Goal: Task Accomplishment & Management: Complete application form

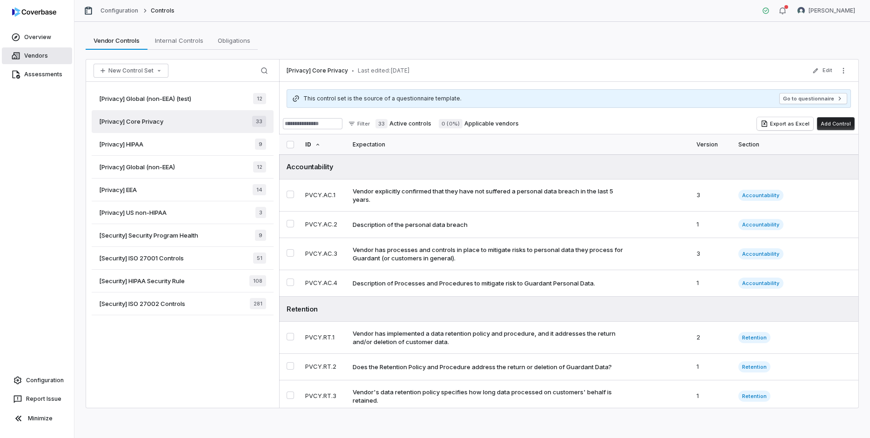
click at [53, 59] on link "Vendors" at bounding box center [37, 55] width 70 height 17
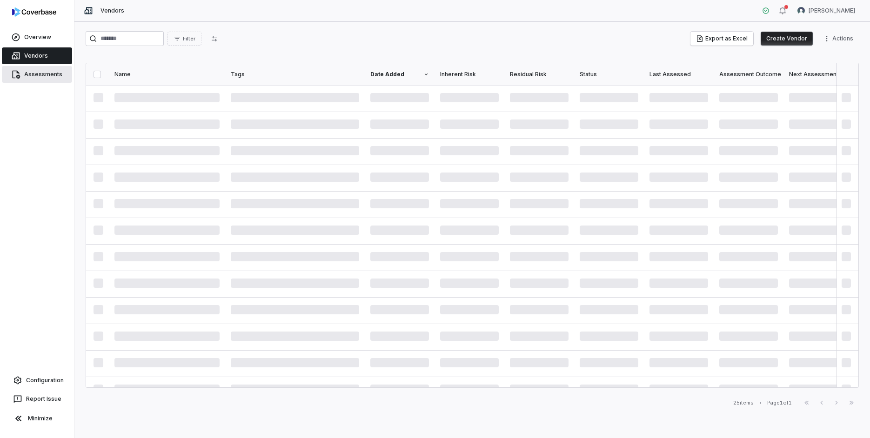
click at [47, 75] on span "Assessments" at bounding box center [43, 74] width 38 height 7
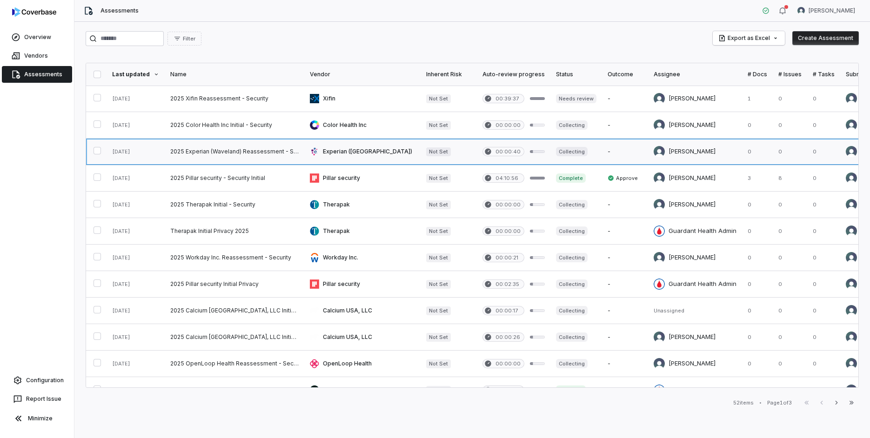
click at [262, 151] on link at bounding box center [235, 152] width 140 height 26
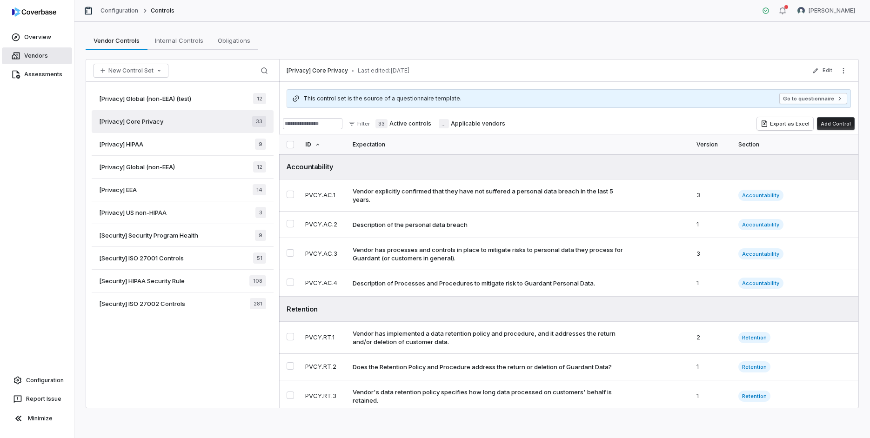
click at [43, 59] on span "Vendors" at bounding box center [36, 55] width 24 height 7
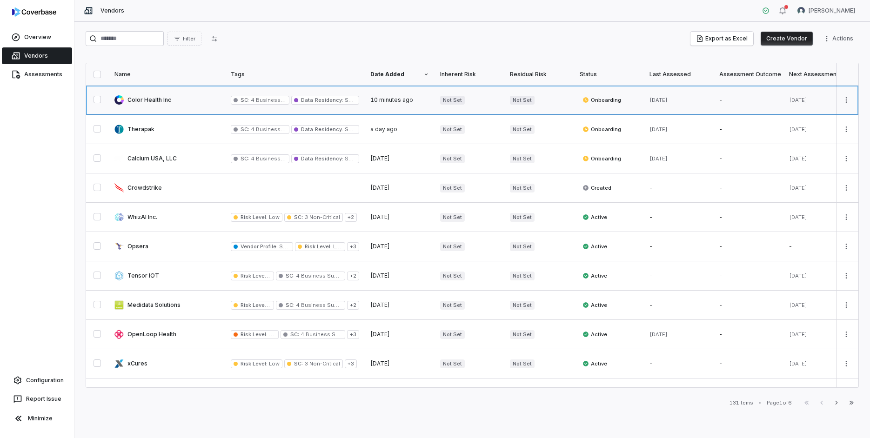
click at [183, 101] on link at bounding box center [167, 100] width 116 height 29
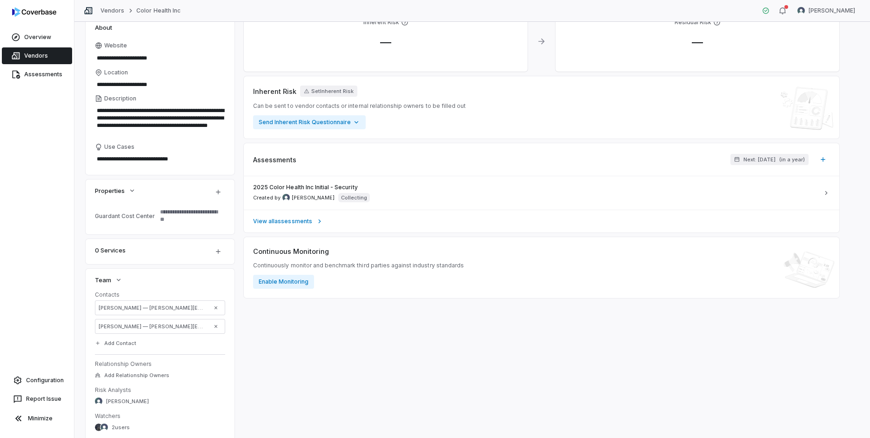
scroll to position [95, 0]
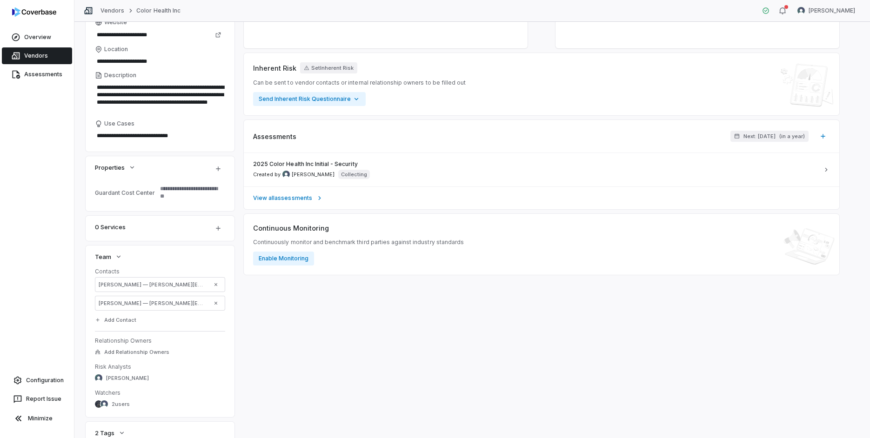
type textarea "*"
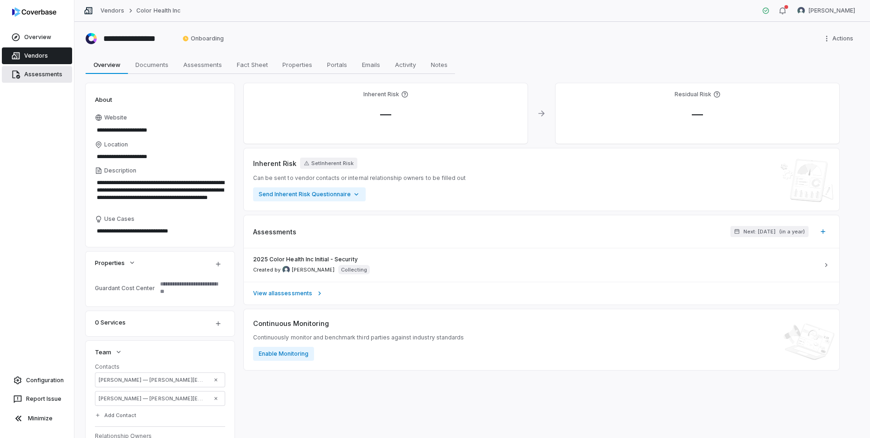
click at [52, 77] on span "Assessments" at bounding box center [43, 74] width 38 height 7
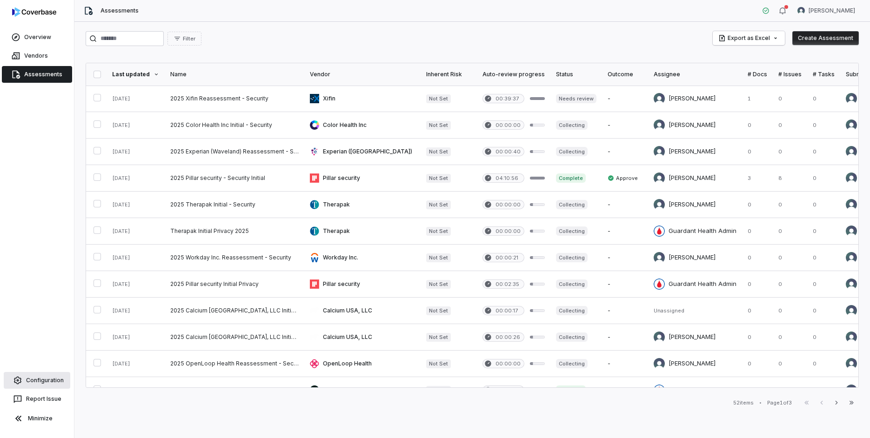
click at [39, 381] on span "Configuration" at bounding box center [45, 380] width 38 height 7
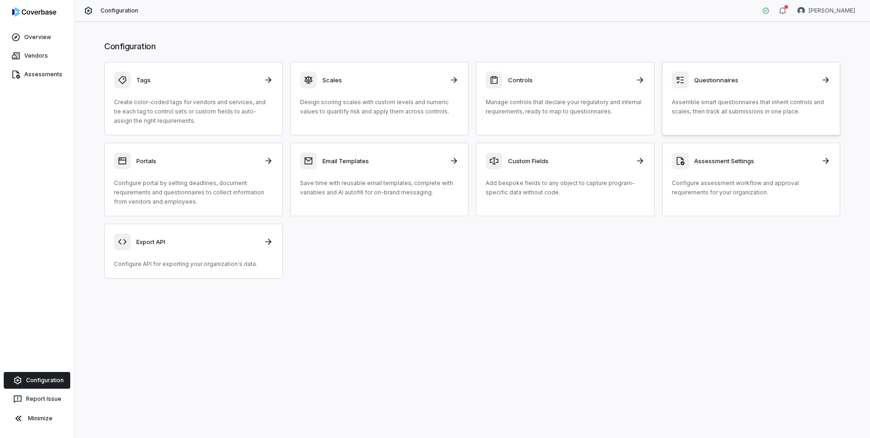
click at [774, 105] on p "Assemble smart questionnaires that inherit controls and scales, then track all …" at bounding box center [751, 107] width 159 height 19
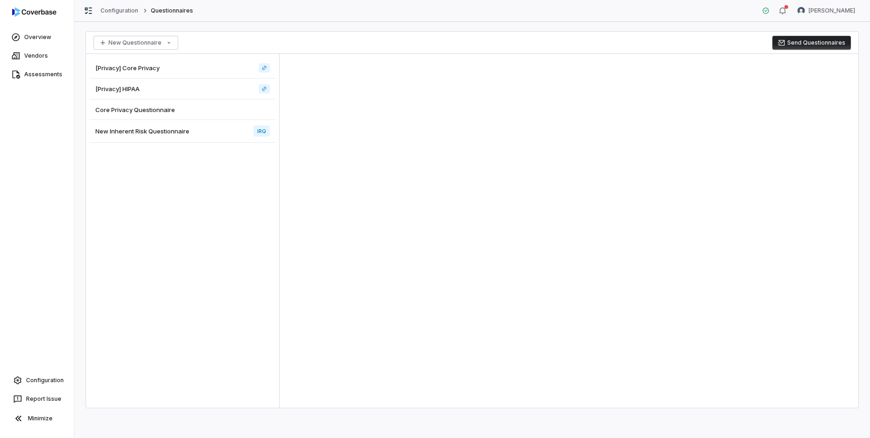
click at [806, 47] on button "Send Questionnaires" at bounding box center [811, 43] width 79 height 14
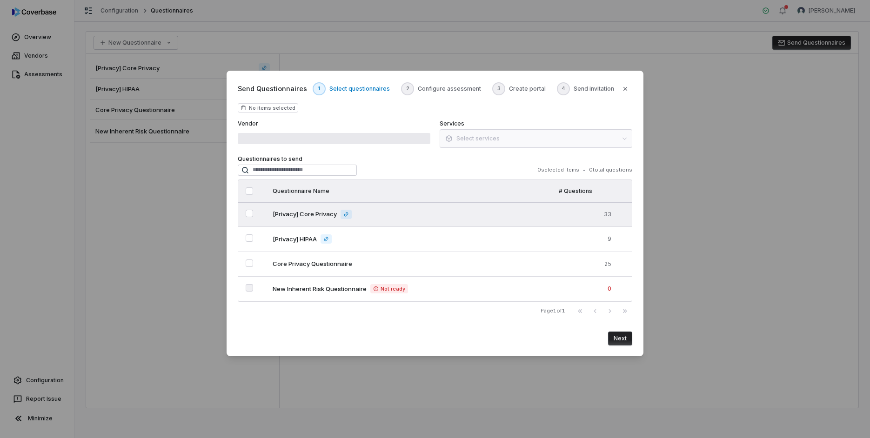
click at [250, 213] on "] "Select questionnaire [Privacy] Core Privacy" at bounding box center [249, 213] width 7 height 7
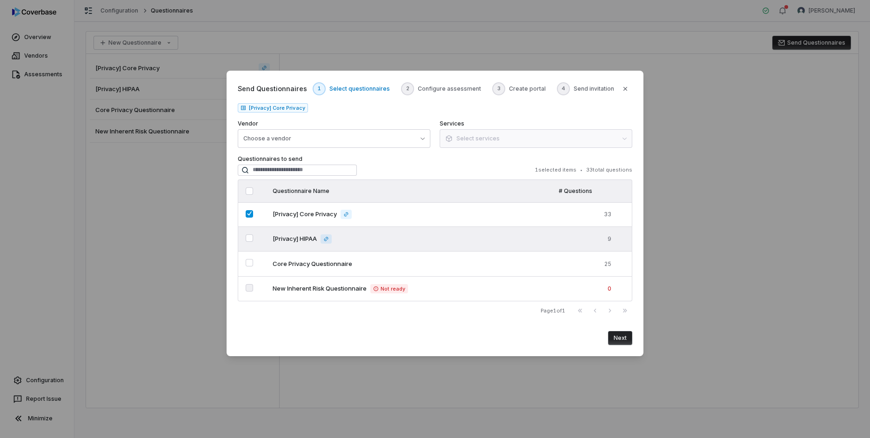
click at [252, 242] on HIPAA"] "Select questionnaire [Privacy] HIPAA" at bounding box center [249, 238] width 7 height 7
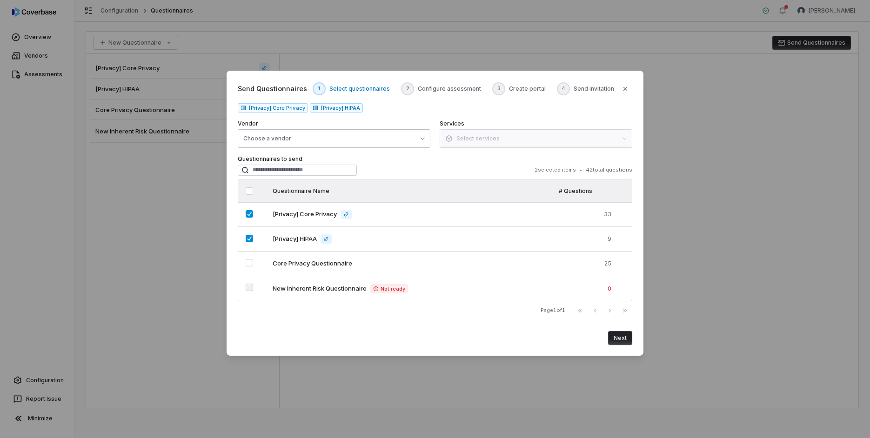
click at [369, 145] on button "Choose a vendor" at bounding box center [334, 138] width 193 height 19
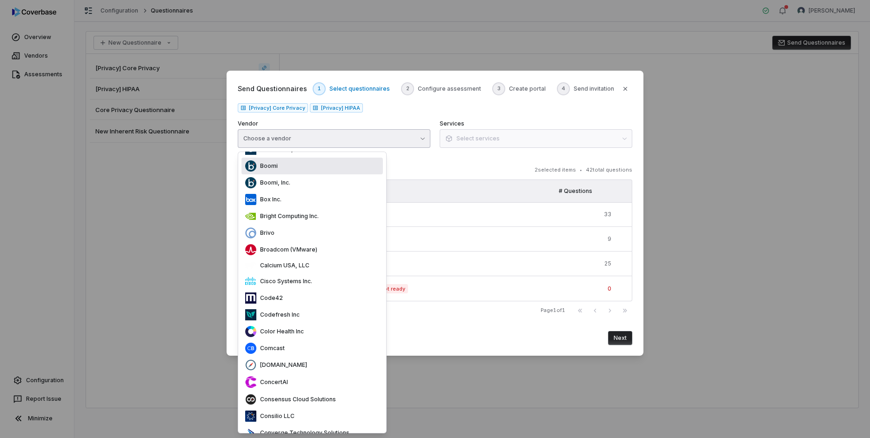
scroll to position [171, 0]
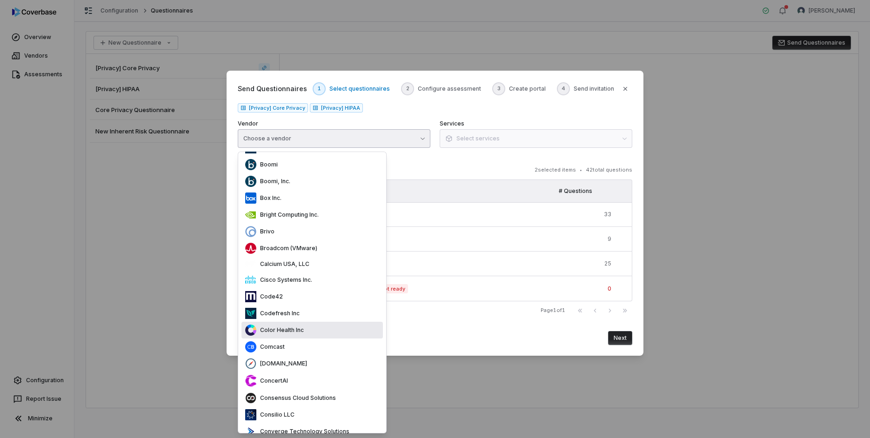
click at [320, 334] on div "Color Health Inc" at bounding box center [312, 330] width 141 height 17
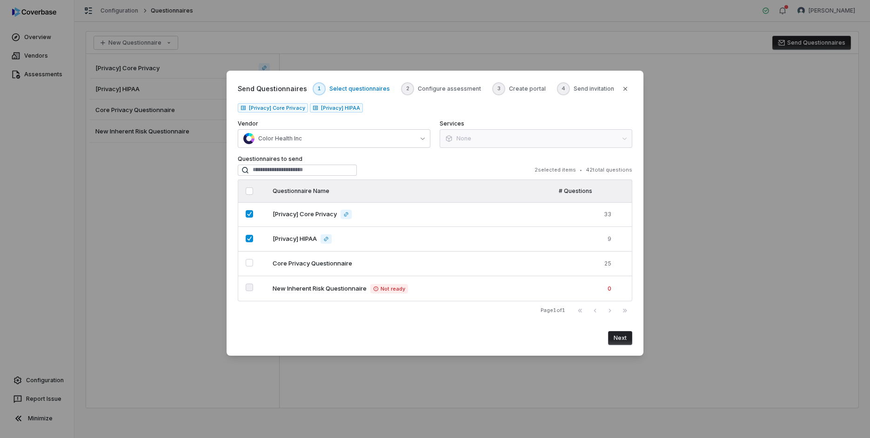
click at [619, 342] on button "Next" at bounding box center [620, 338] width 24 height 14
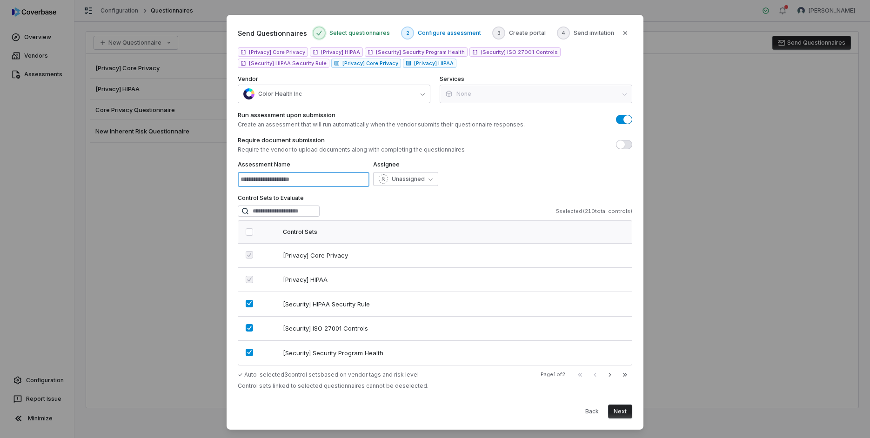
click at [330, 180] on input at bounding box center [304, 179] width 132 height 15
type input "**********"
click at [248, 303] on button "button" at bounding box center [249, 303] width 7 height 7
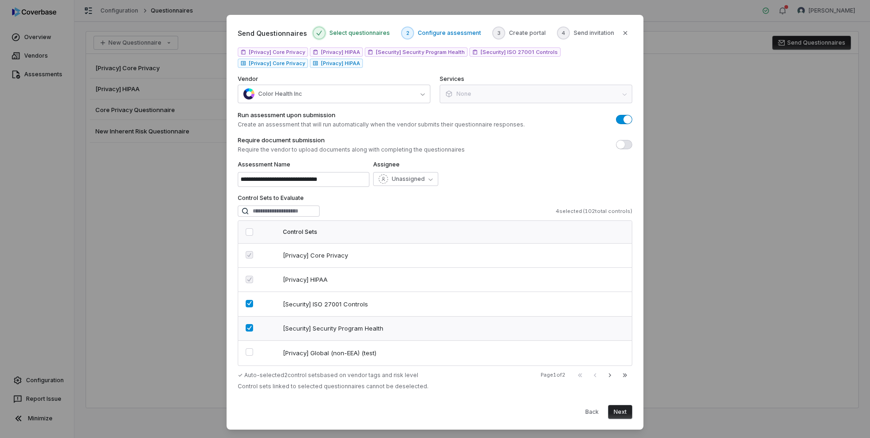
click at [249, 327] on button "button" at bounding box center [249, 327] width 7 height 7
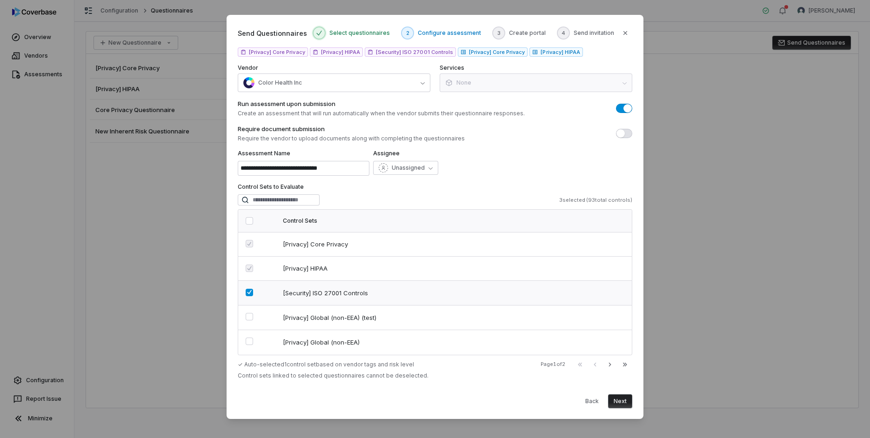
click at [252, 295] on button "button" at bounding box center [249, 292] width 7 height 7
click at [424, 163] on button "Unassigned" at bounding box center [405, 168] width 65 height 14
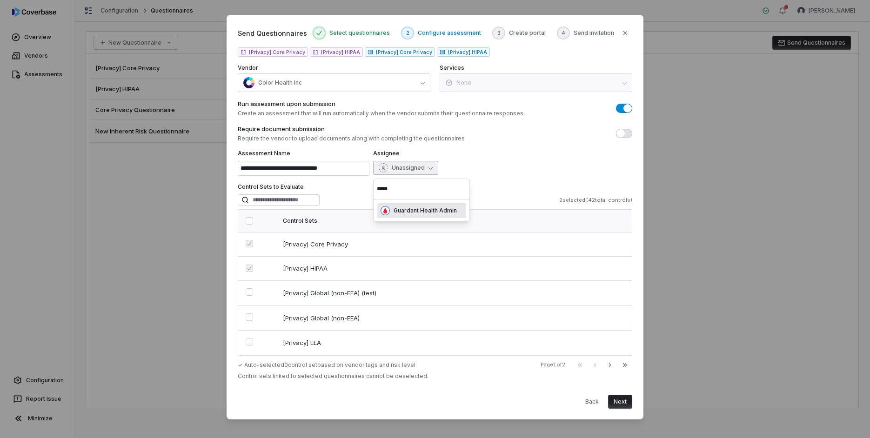
type input "******"
click at [618, 403] on button "Next" at bounding box center [620, 402] width 24 height 14
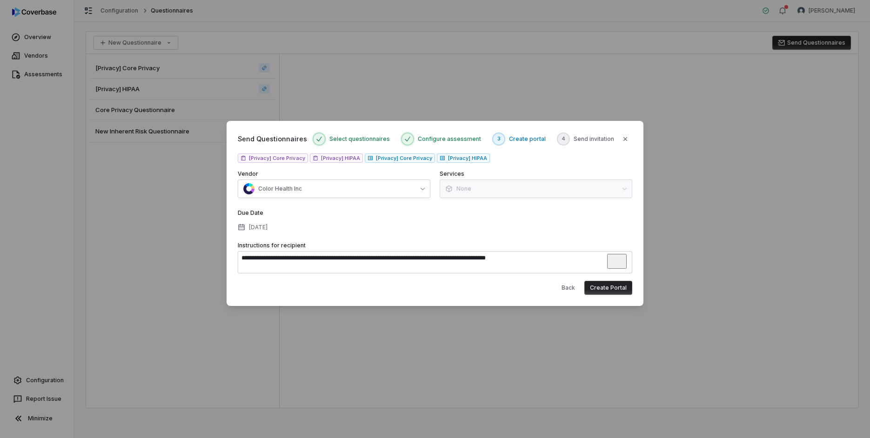
type textarea "**********"
click at [605, 288] on button "Create Portal" at bounding box center [608, 288] width 48 height 14
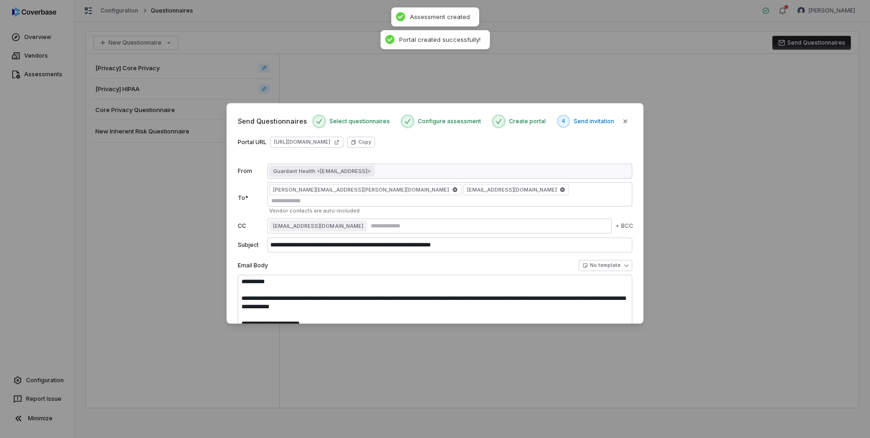
scroll to position [0, 0]
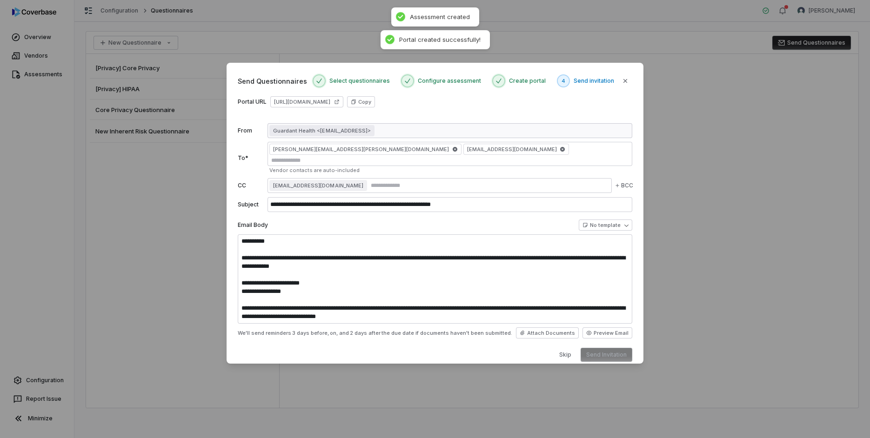
type textarea "**********"
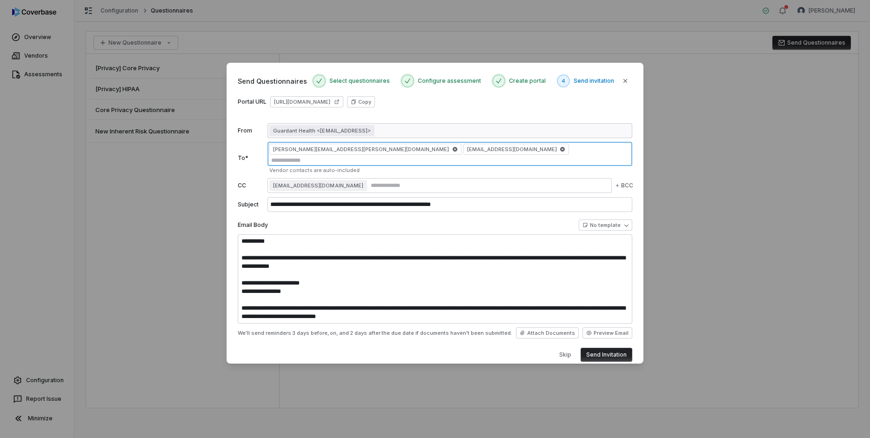
click at [468, 157] on input "text" at bounding box center [449, 160] width 361 height 7
type input "**********"
click at [611, 348] on button "Send Invitation" at bounding box center [607, 355] width 52 height 14
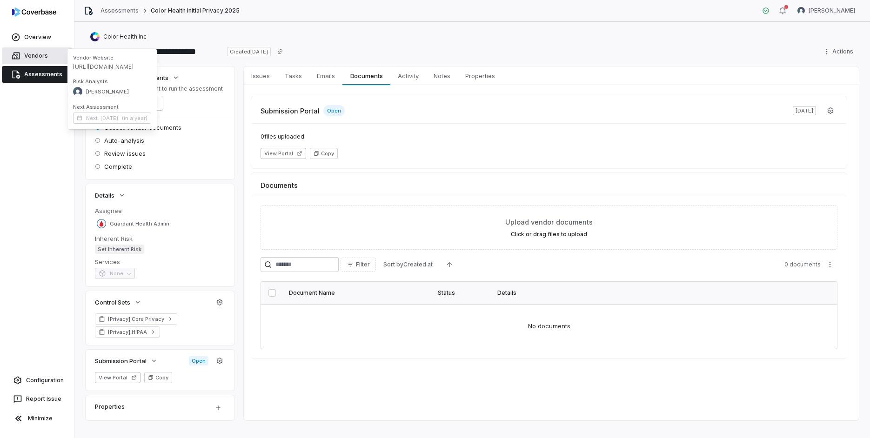
click at [44, 52] on link "Vendors" at bounding box center [37, 55] width 70 height 17
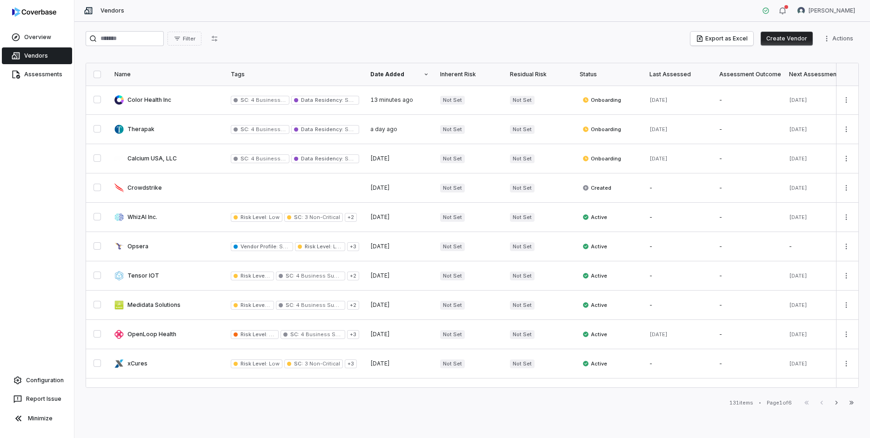
click at [50, 84] on div "Overview Vendors Assessments Configuration Report Issue Minimize" at bounding box center [37, 219] width 74 height 438
click at [47, 75] on span "Assessments" at bounding box center [43, 74] width 38 height 7
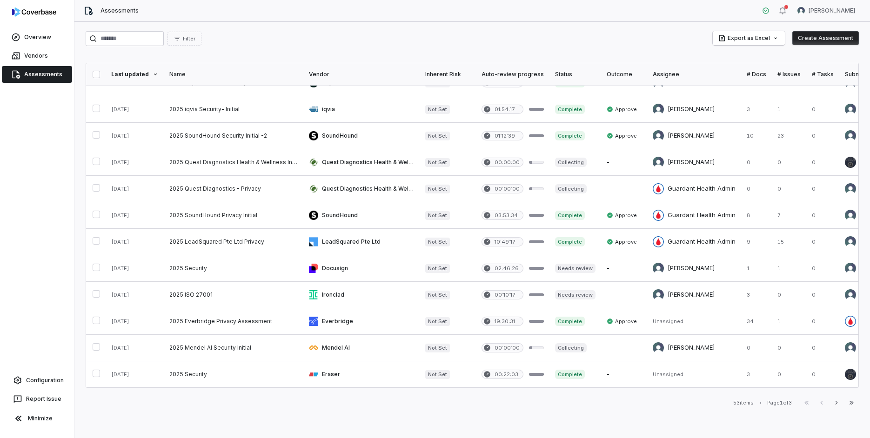
scroll to position [0, 1]
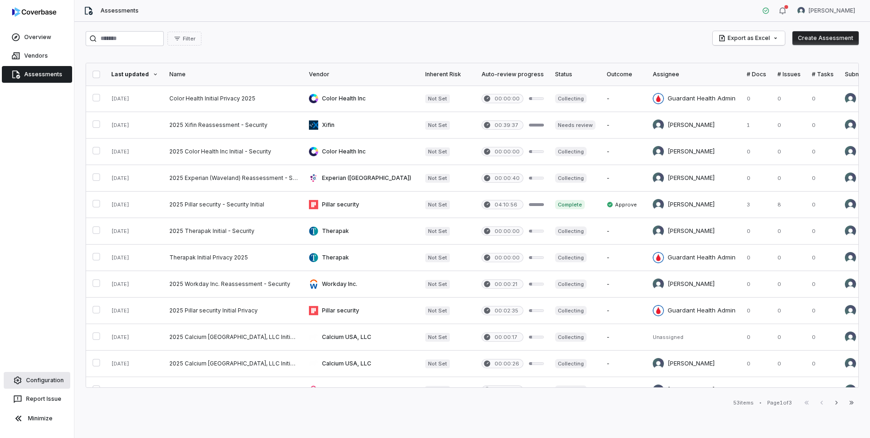
click at [45, 380] on span "Configuration" at bounding box center [45, 380] width 38 height 7
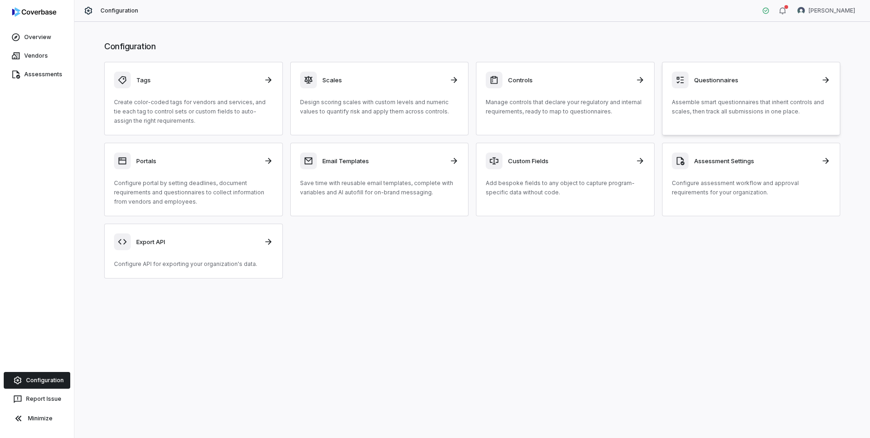
click at [751, 83] on h3 "Questionnaires" at bounding box center [755, 80] width 122 height 8
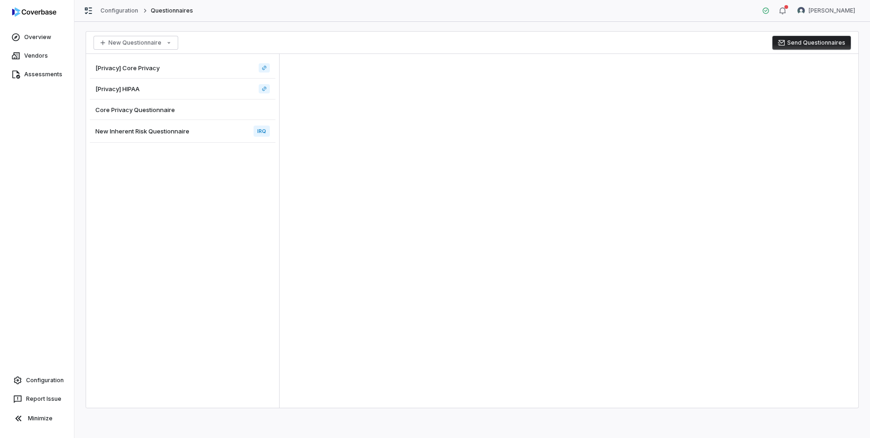
click at [791, 45] on button "Send Questionnaires" at bounding box center [811, 43] width 79 height 14
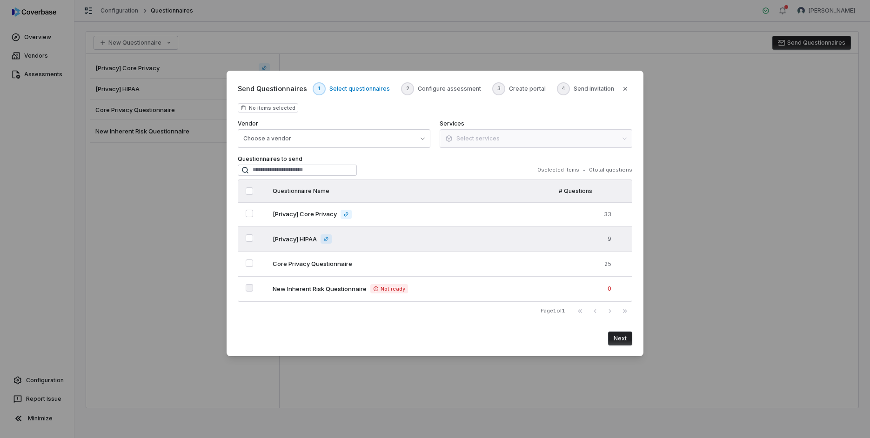
drag, startPoint x: 252, startPoint y: 214, endPoint x: 254, endPoint y: 236, distance: 22.5
click at [251, 215] on "] "Select questionnaire [Privacy] Core Privacy" at bounding box center [249, 213] width 7 height 7
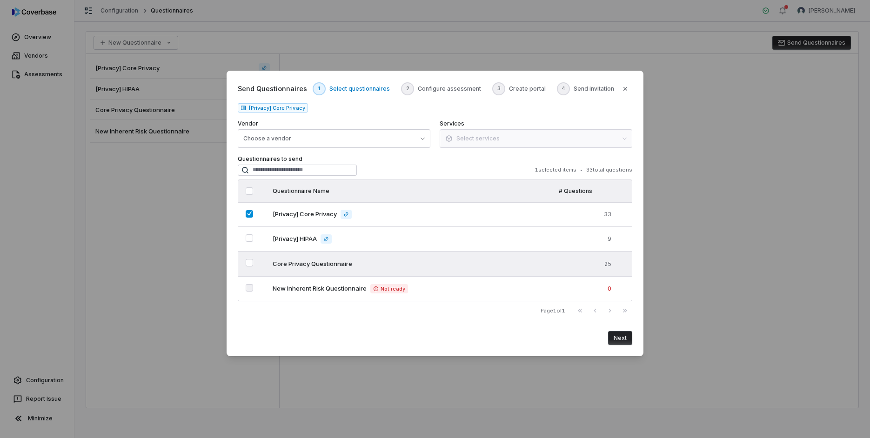
drag, startPoint x: 254, startPoint y: 237, endPoint x: 309, endPoint y: 253, distance: 56.8
click at [254, 237] on td at bounding box center [252, 239] width 29 height 25
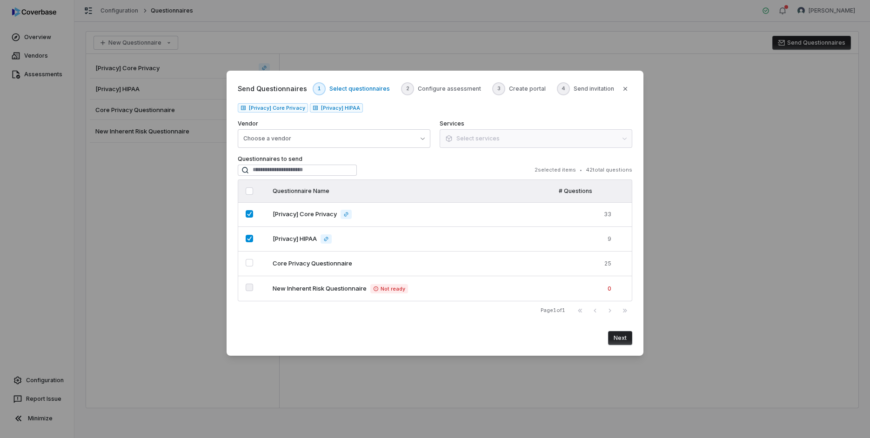
drag, startPoint x: 620, startPoint y: 340, endPoint x: 615, endPoint y: 340, distance: 5.1
click at [619, 340] on button "Next" at bounding box center [620, 338] width 24 height 14
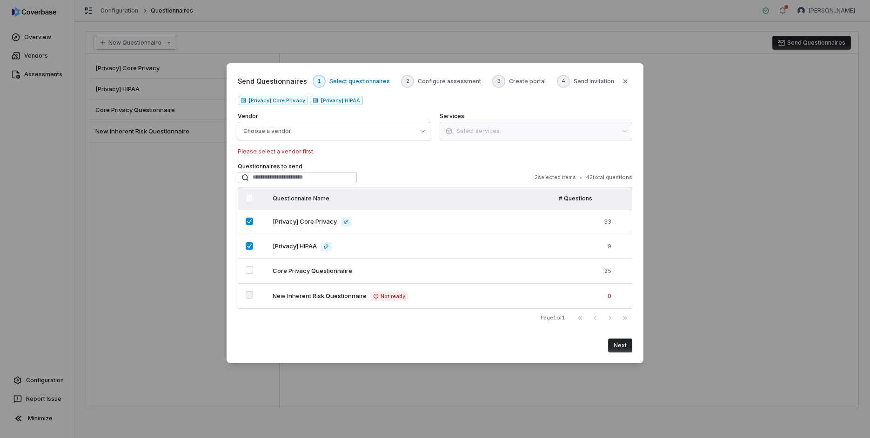
click at [338, 124] on button "Choose a vendor" at bounding box center [334, 131] width 193 height 19
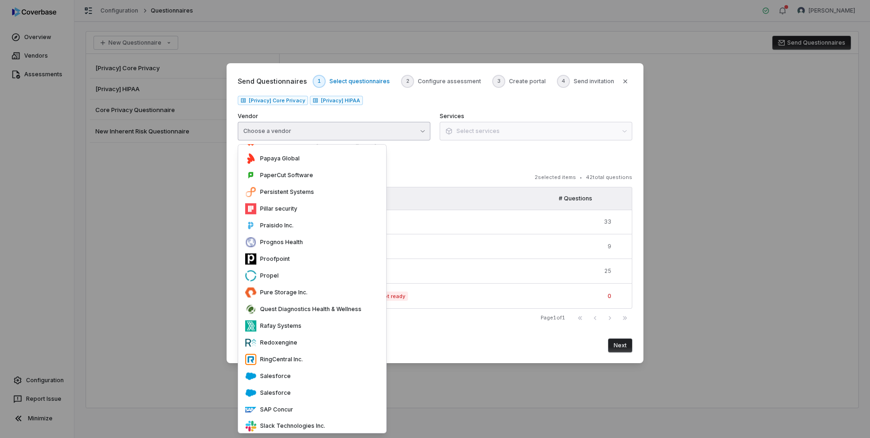
scroll to position [1932, 0]
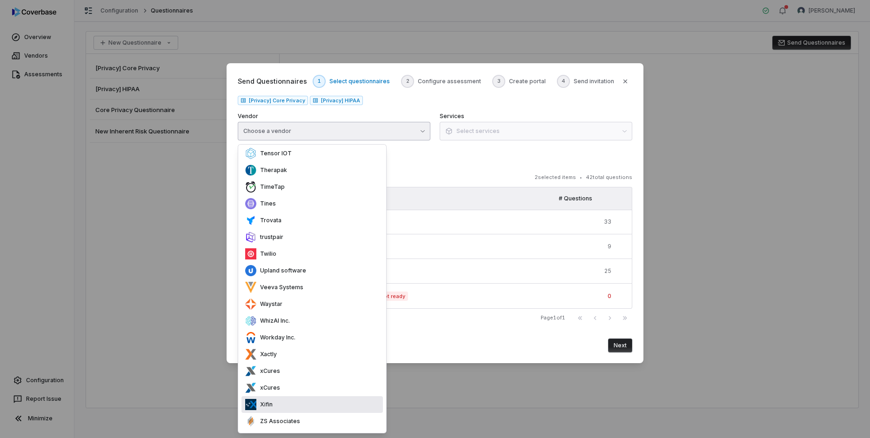
click at [324, 406] on div "Xifin" at bounding box center [312, 404] width 141 height 17
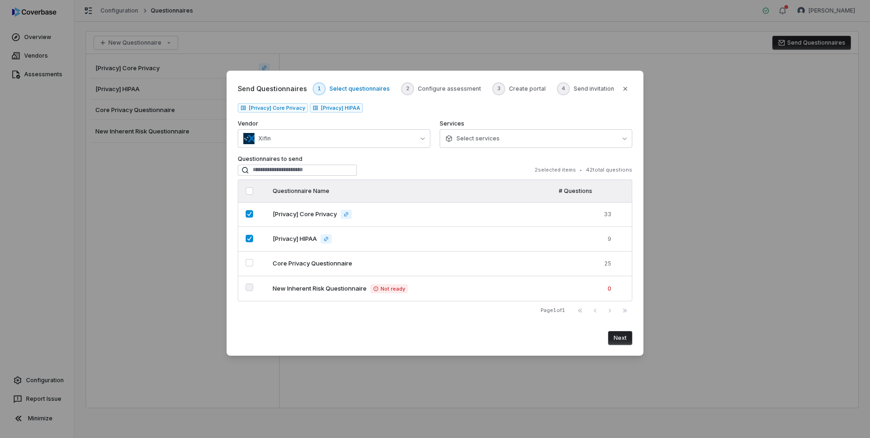
click at [621, 340] on button "Next" at bounding box center [620, 338] width 24 height 14
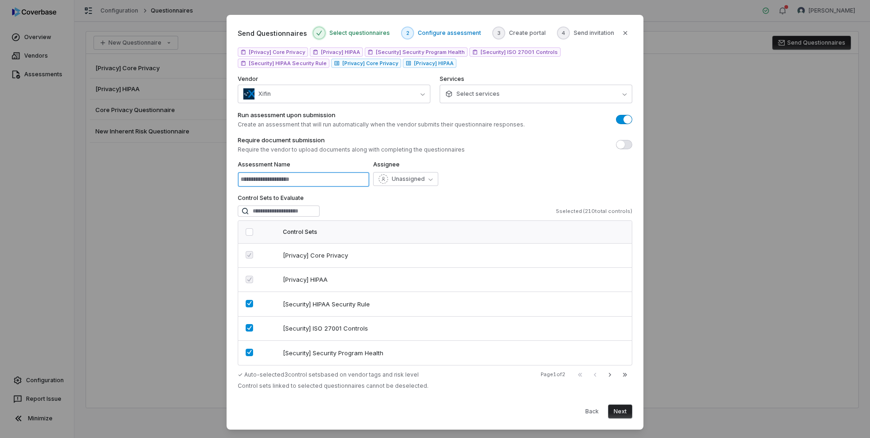
click at [303, 179] on input at bounding box center [304, 179] width 132 height 15
type input "**********"
drag, startPoint x: 248, startPoint y: 306, endPoint x: 248, endPoint y: 322, distance: 16.3
click at [248, 306] on button "button" at bounding box center [249, 303] width 7 height 7
click at [248, 326] on button "button" at bounding box center [249, 327] width 7 height 7
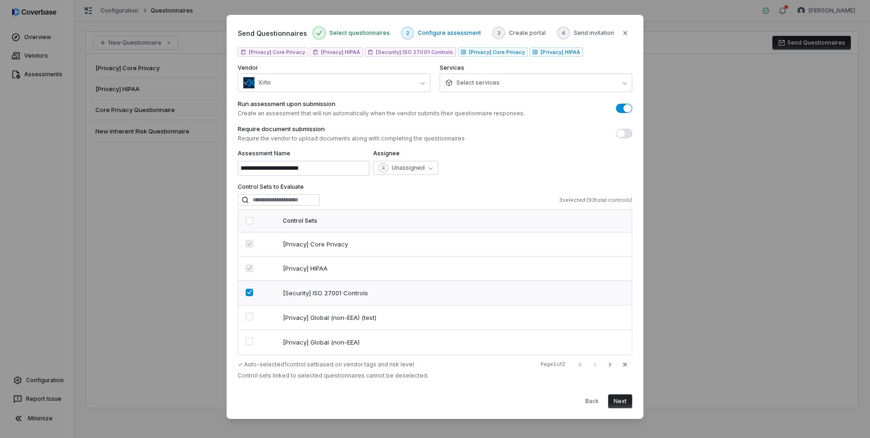
click at [249, 294] on button "button" at bounding box center [249, 292] width 7 height 7
click at [418, 172] on div "Unassigned" at bounding box center [402, 167] width 46 height 9
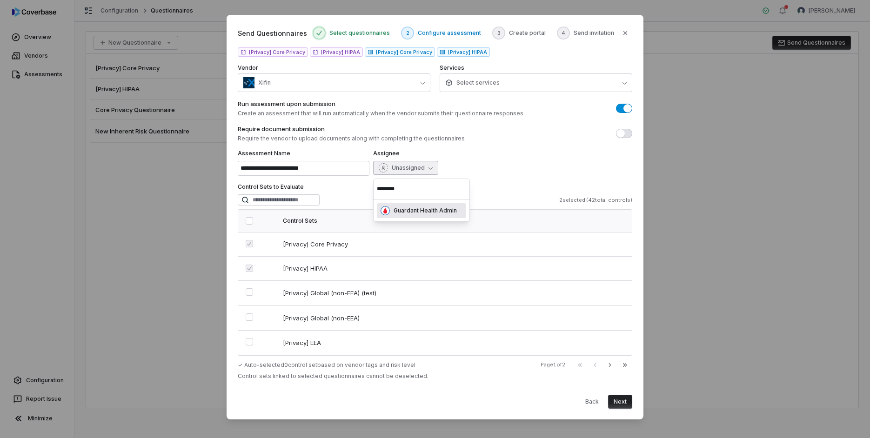
type input "********"
click at [432, 214] on div "Guardant Health Admin" at bounding box center [422, 210] width 82 height 9
click at [623, 403] on button "Next" at bounding box center [620, 402] width 24 height 14
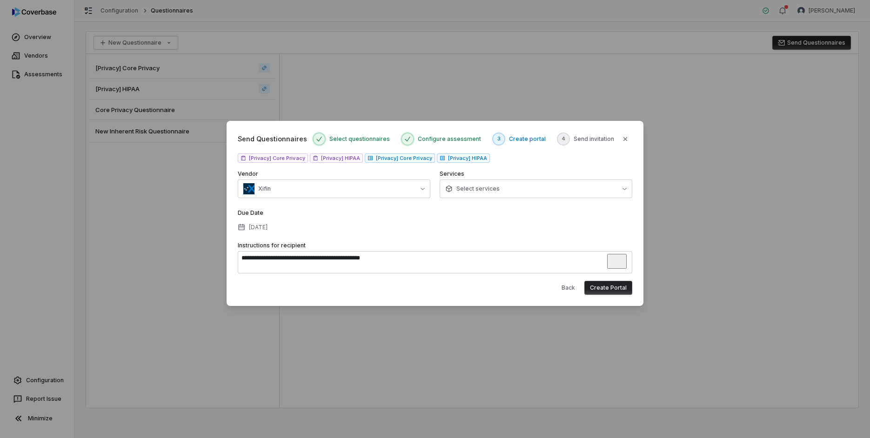
click at [388, 258] on textarea "**********" at bounding box center [435, 262] width 395 height 22
drag, startPoint x: 387, startPoint y: 260, endPoint x: 392, endPoint y: 259, distance: 4.7
click at [389, 259] on textarea "**********" at bounding box center [435, 262] width 395 height 22
drag, startPoint x: 389, startPoint y: 259, endPoint x: 405, endPoint y: 256, distance: 16.1
click at [389, 259] on textarea "**********" at bounding box center [435, 262] width 395 height 22
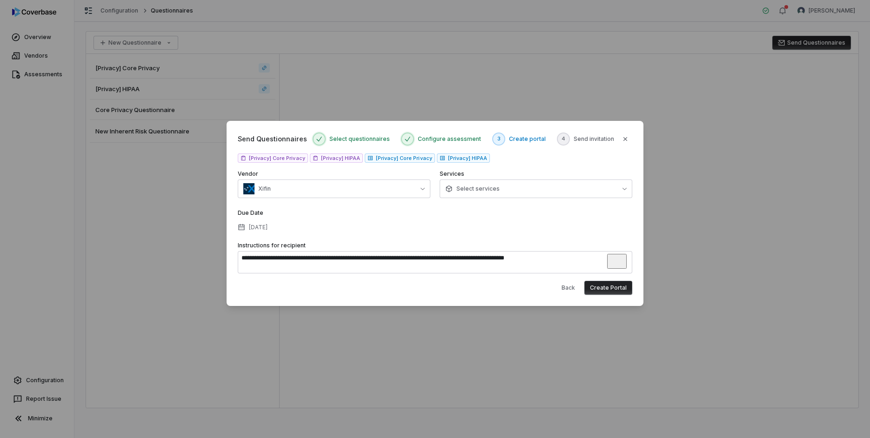
type textarea "**********"
click at [604, 290] on button "Create Portal" at bounding box center [608, 288] width 48 height 14
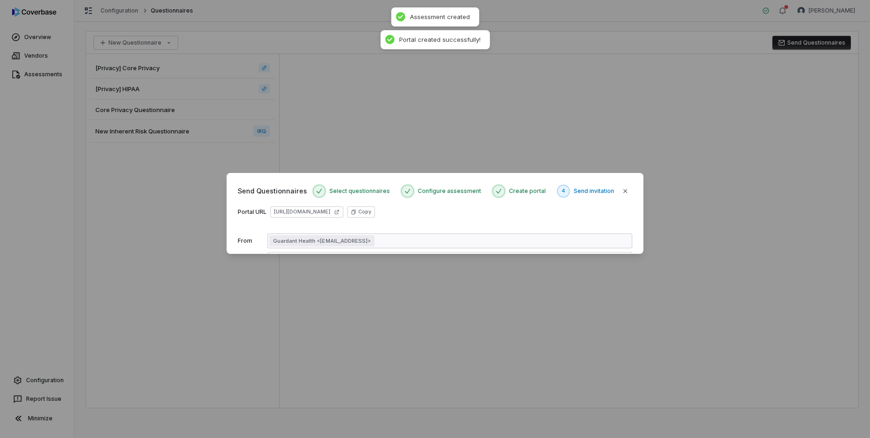
scroll to position [0, 0]
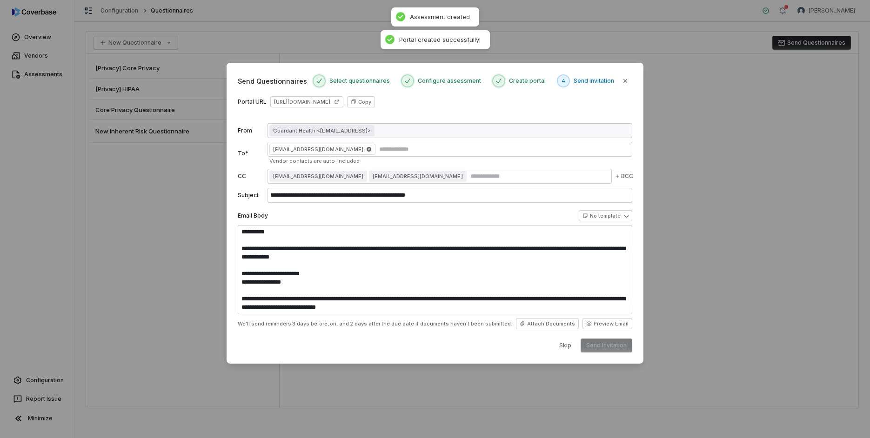
type textarea "**********"
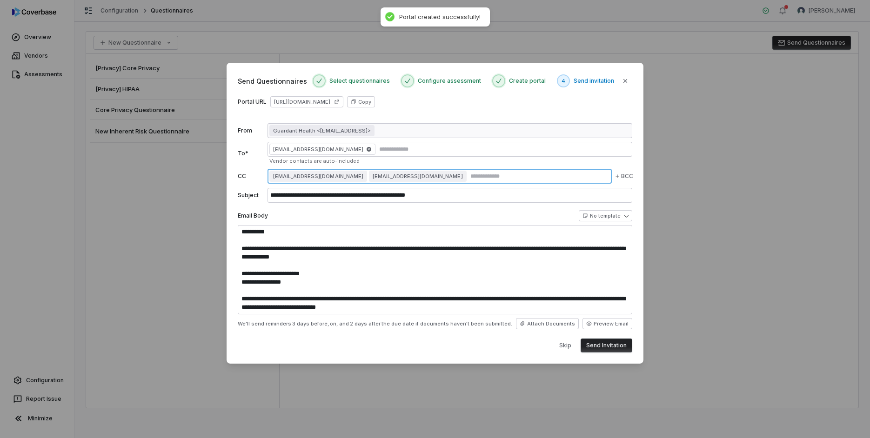
click at [469, 178] on input "text" at bounding box center [539, 176] width 141 height 7
type input "**********"
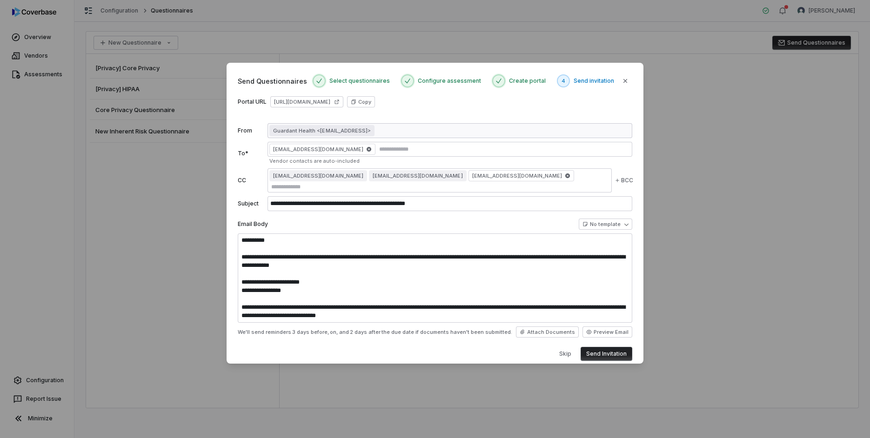
click at [608, 347] on button "Send Invitation" at bounding box center [607, 354] width 52 height 14
